Goal: Task Accomplishment & Management: Manage account settings

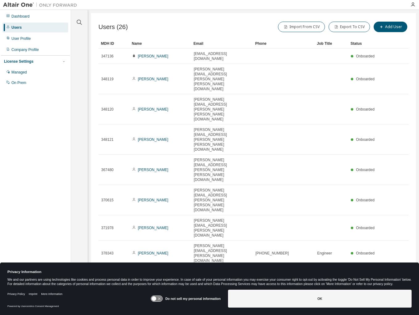
click at [160, 299] on icon at bounding box center [156, 299] width 11 height 6
click at [316, 292] on button "OK" at bounding box center [320, 298] width 184 height 18
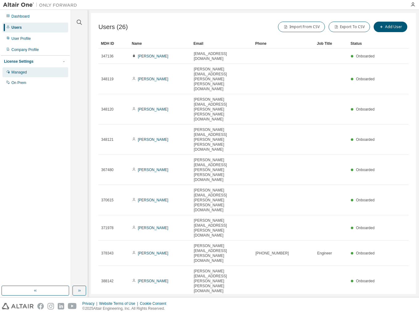
click at [24, 70] on div "Managed" at bounding box center [18, 72] width 15 height 5
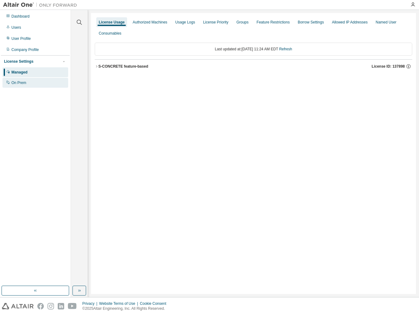
click at [26, 80] on div "On Prem" at bounding box center [18, 82] width 15 height 5
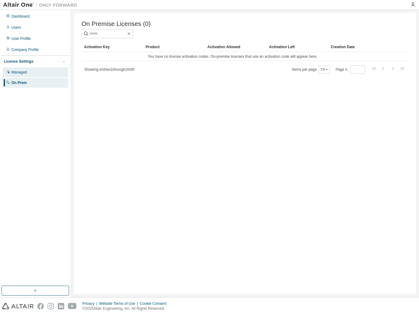
click at [24, 74] on div "Managed" at bounding box center [18, 72] width 15 height 5
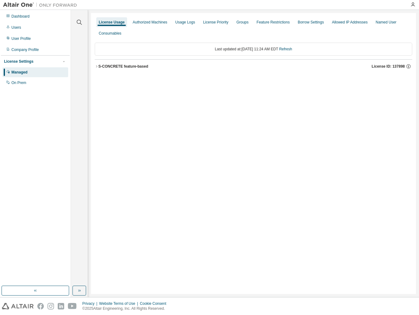
click at [100, 68] on div "S-CONCRETE feature-based" at bounding box center [123, 66] width 50 height 5
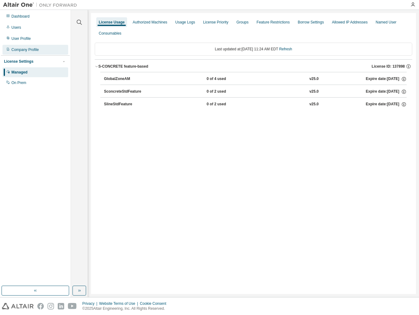
click at [36, 52] on div "Company Profile" at bounding box center [35, 50] width 66 height 10
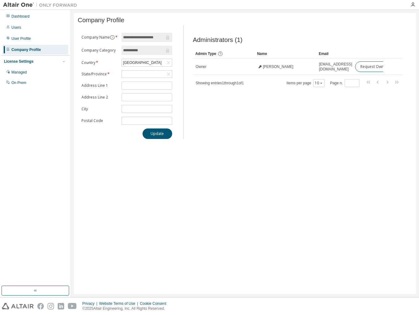
drag, startPoint x: 108, startPoint y: 131, endPoint x: 126, endPoint y: 130, distance: 18.5
click at [126, 130] on div "**********" at bounding box center [127, 86] width 98 height 106
drag, startPoint x: 146, startPoint y: 131, endPoint x: 167, endPoint y: 131, distance: 20.4
click at [164, 131] on div "**********" at bounding box center [127, 86] width 98 height 106
click at [172, 129] on div "**********" at bounding box center [127, 86] width 98 height 106
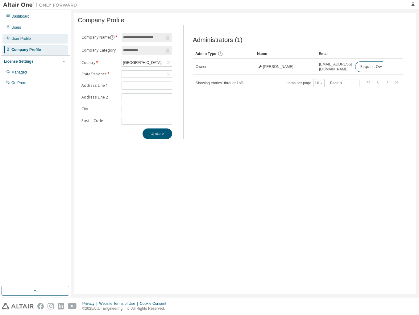
click at [24, 38] on div "User Profile" at bounding box center [20, 38] width 19 height 5
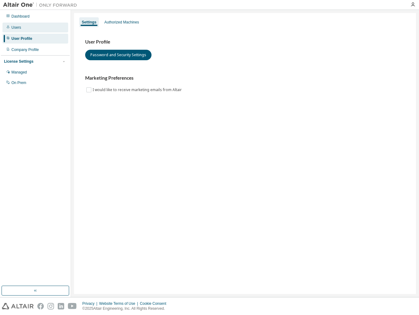
click at [15, 26] on div "Users" at bounding box center [16, 27] width 10 height 5
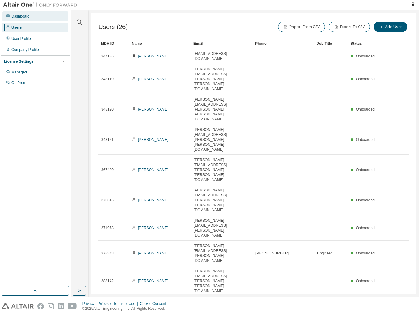
click at [28, 18] on div "Dashboard" at bounding box center [20, 16] width 18 height 5
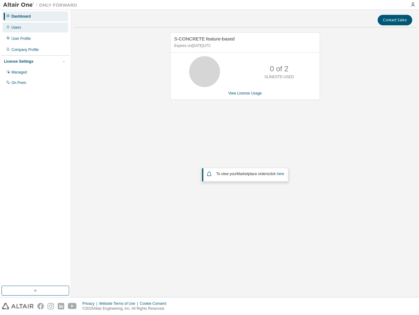
click at [23, 24] on div "Users" at bounding box center [35, 28] width 66 height 10
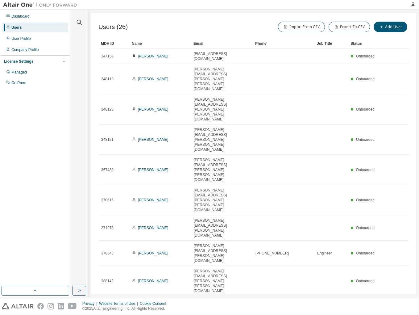
click at [284, 184] on div "Users (26) Import From CSV Export To CSV Add User Clear Load Save Save As Field…" at bounding box center [253, 153] width 325 height 281
click at [414, 3] on icon "button" at bounding box center [412, 4] width 5 height 5
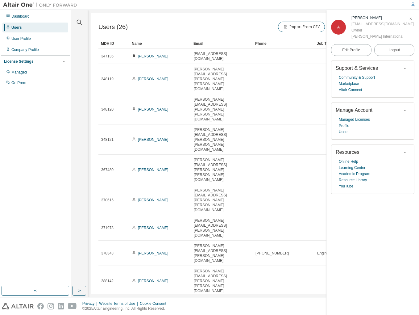
click at [305, 4] on div at bounding box center [243, 5] width 326 height 10
click at [278, 15] on div "Users (26) Import From CSV Export To CSV Add User Clear Load Save Save As Field…" at bounding box center [253, 153] width 325 height 281
click at [346, 77] on link "Community & Support" at bounding box center [357, 77] width 36 height 6
